Goal: Information Seeking & Learning: Learn about a topic

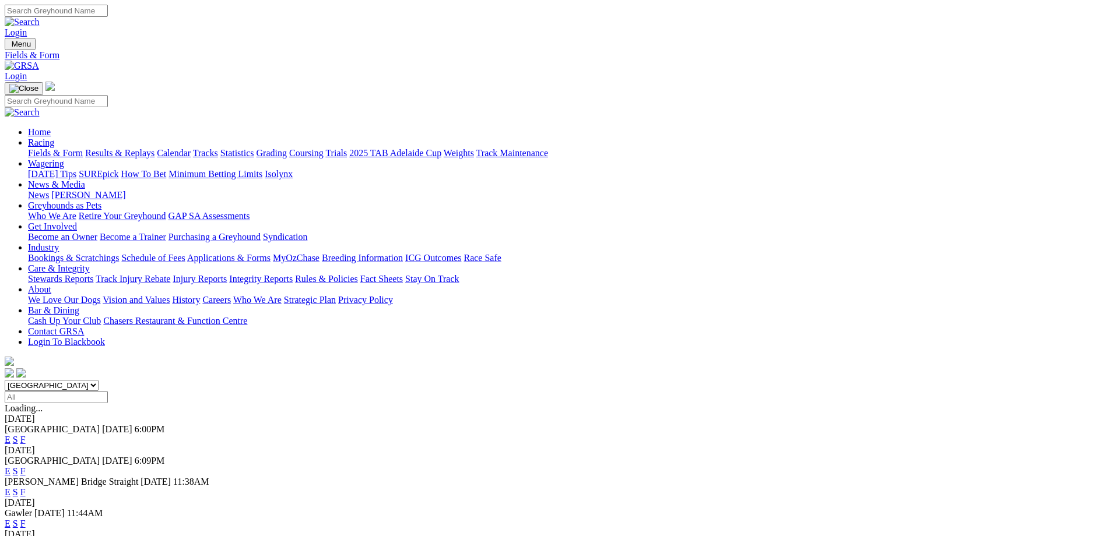
click at [18, 466] on link "S" at bounding box center [15, 471] width 5 height 10
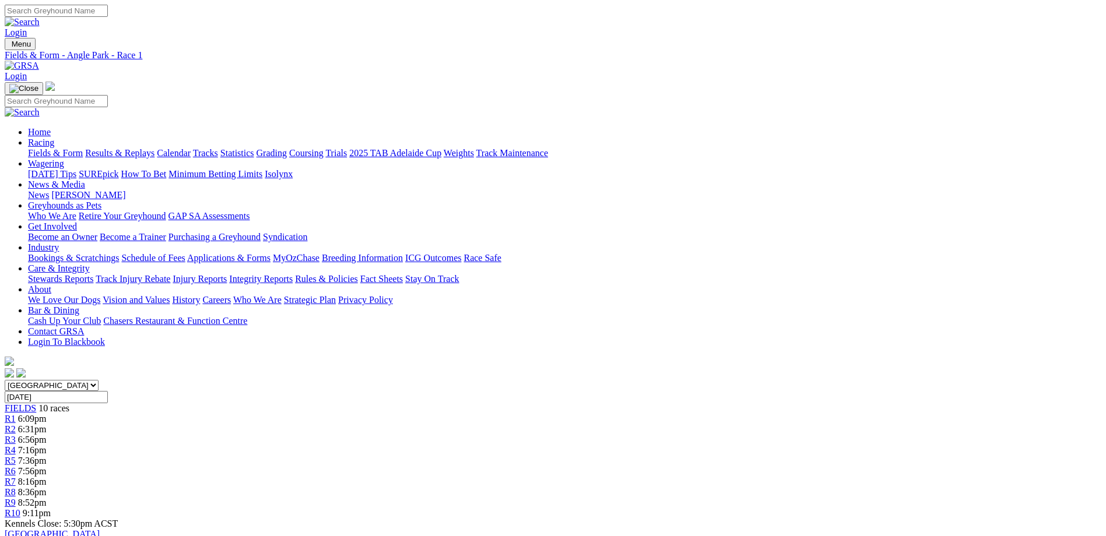
click at [418, 435] on div "R3 6:56pm" at bounding box center [553, 440] width 1096 height 10
click at [625, 466] on div "R6 7:56pm" at bounding box center [553, 471] width 1096 height 10
click at [47, 424] on span "6:31pm" at bounding box center [32, 429] width 29 height 10
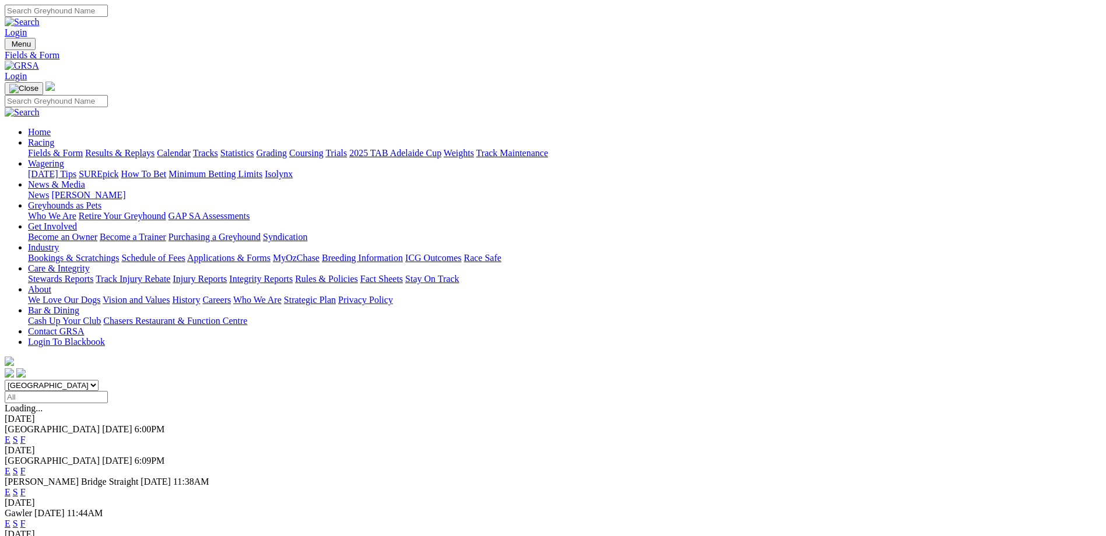
click at [26, 519] on link "F" at bounding box center [22, 524] width 5 height 10
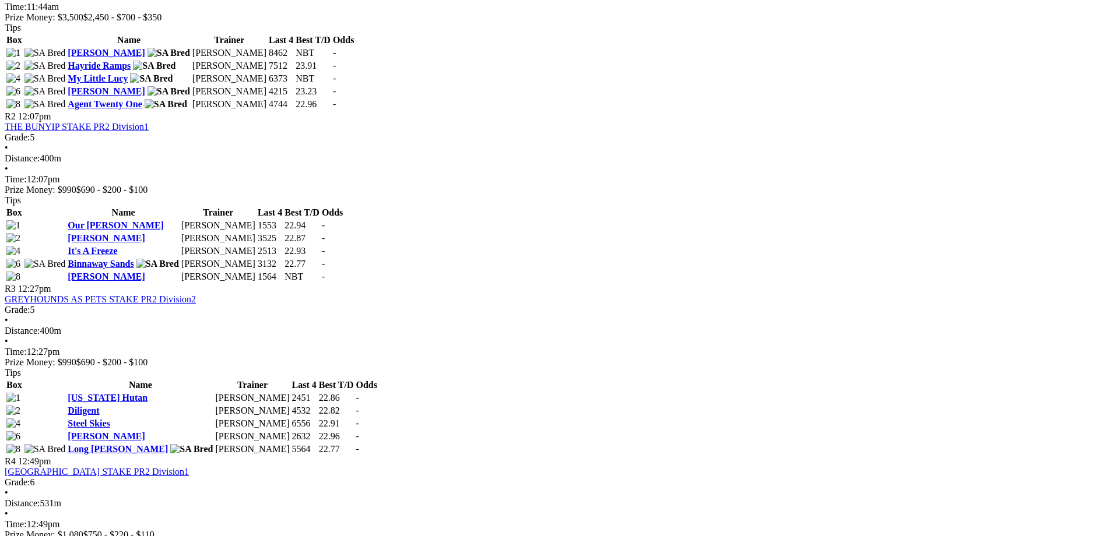
scroll to position [583, 0]
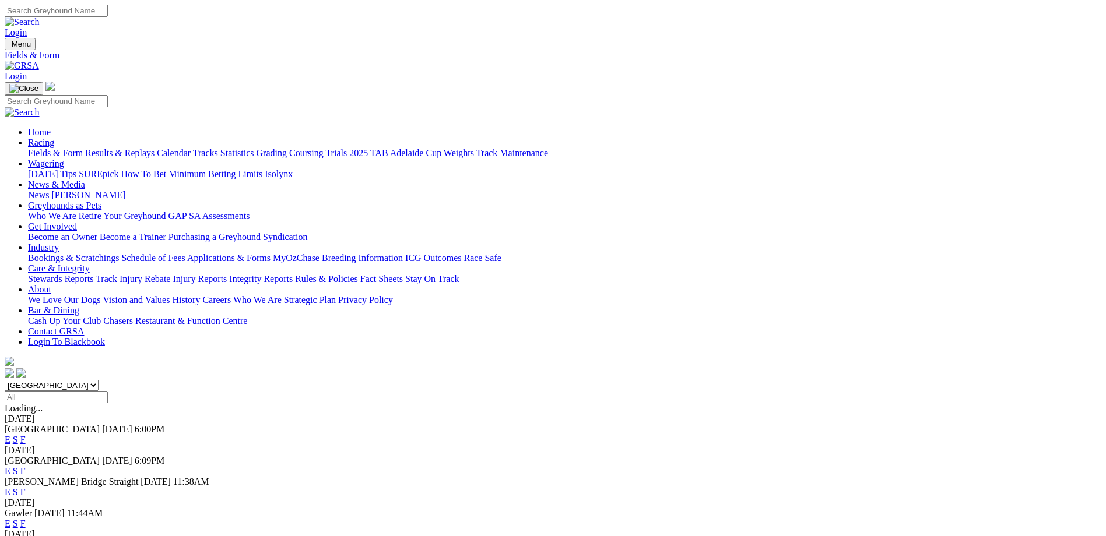
click at [287, 148] on link "Grading" at bounding box center [271, 153] width 30 height 10
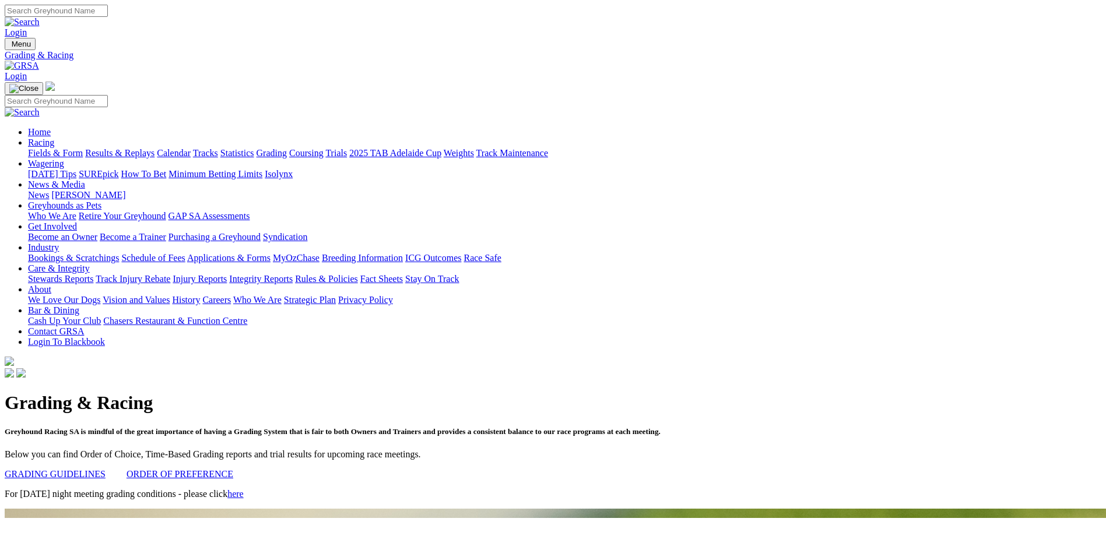
click at [244, 489] on link "here" at bounding box center [235, 494] width 16 height 10
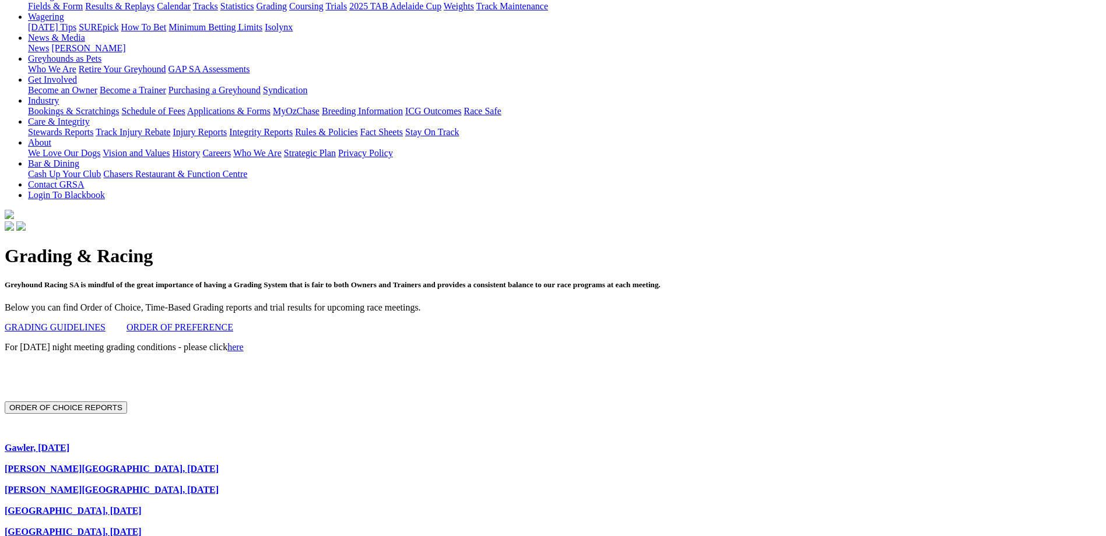
scroll to position [44, 0]
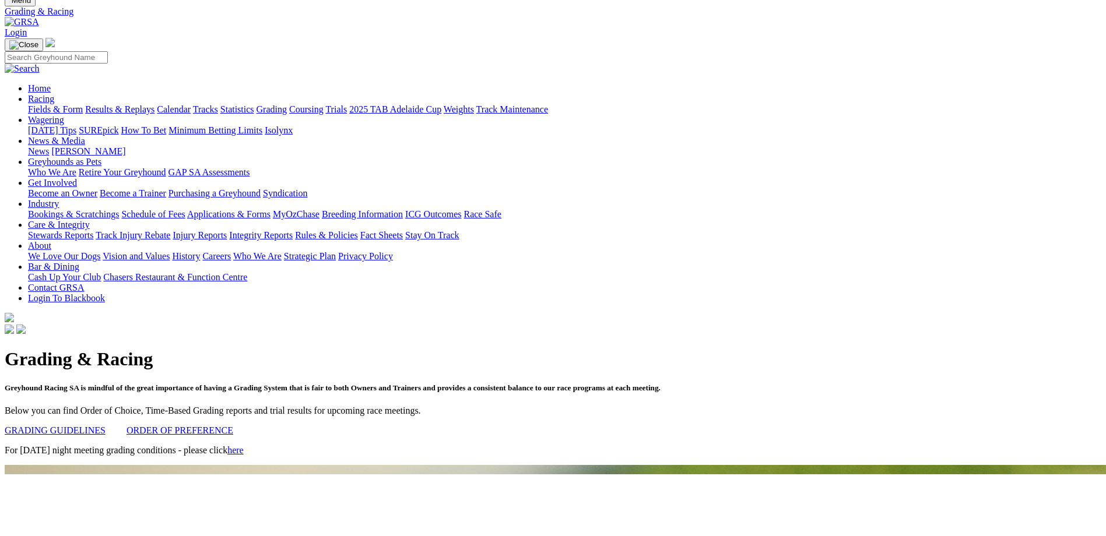
click at [233, 425] on link "ORDER OF PREFERENCE" at bounding box center [179, 430] width 107 height 10
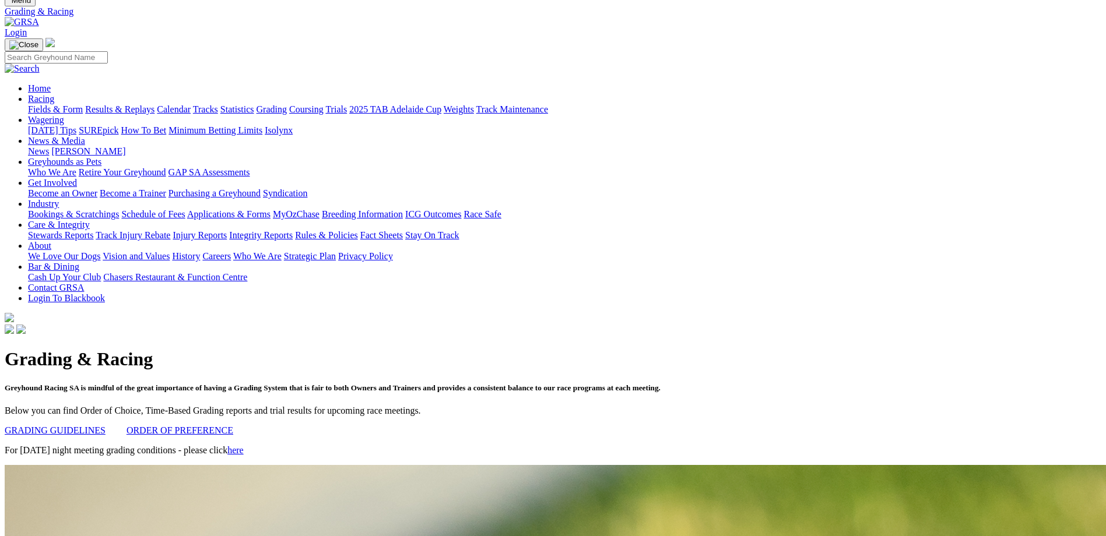
click at [105, 425] on link "GRADING GUIDELINES" at bounding box center [55, 430] width 101 height 10
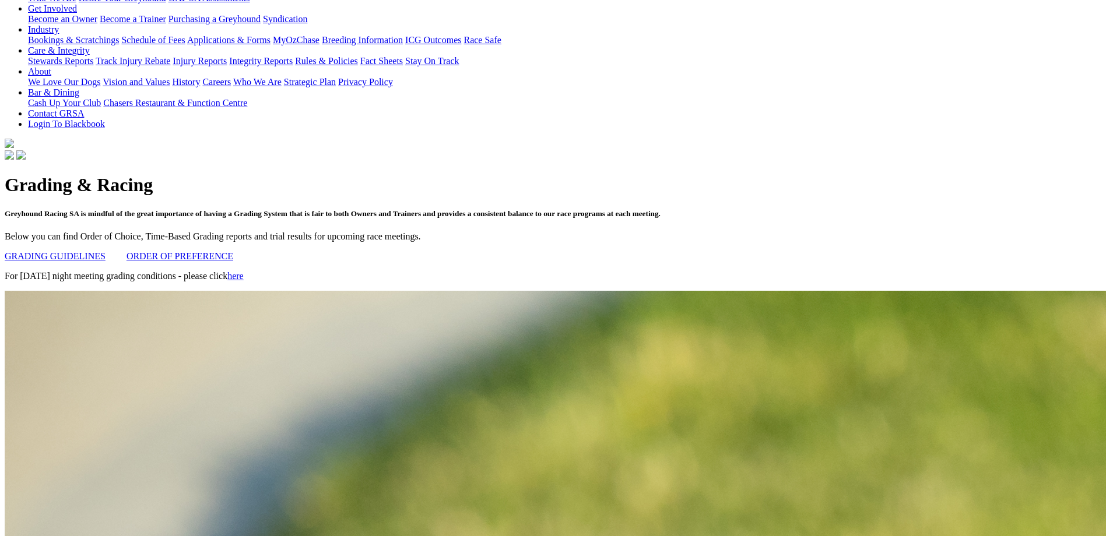
scroll to position [219, 0]
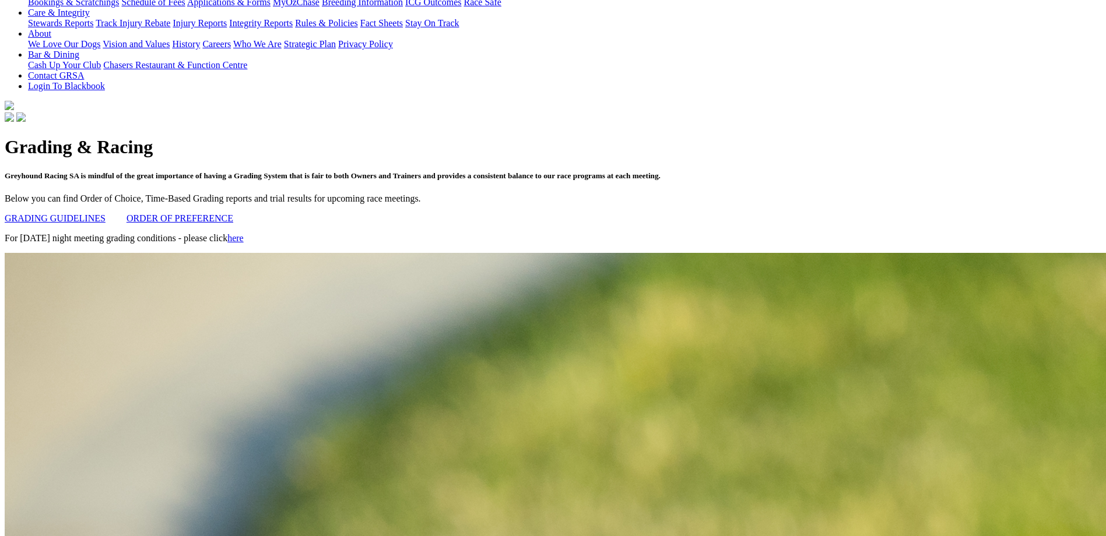
scroll to position [262, 0]
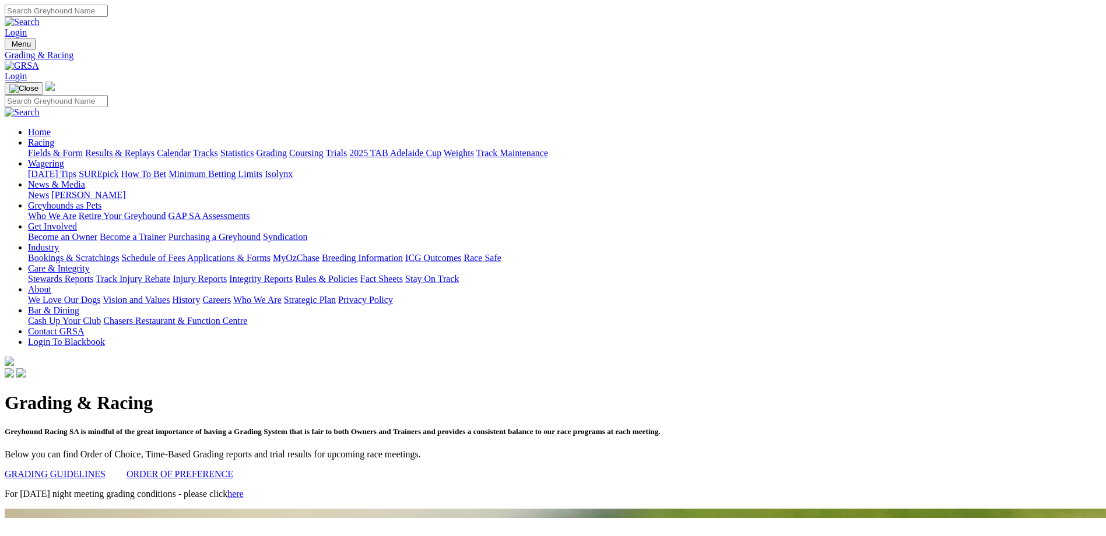
click at [323, 148] on link "Coursing" at bounding box center [306, 153] width 34 height 10
